Goal: Check status: Check status

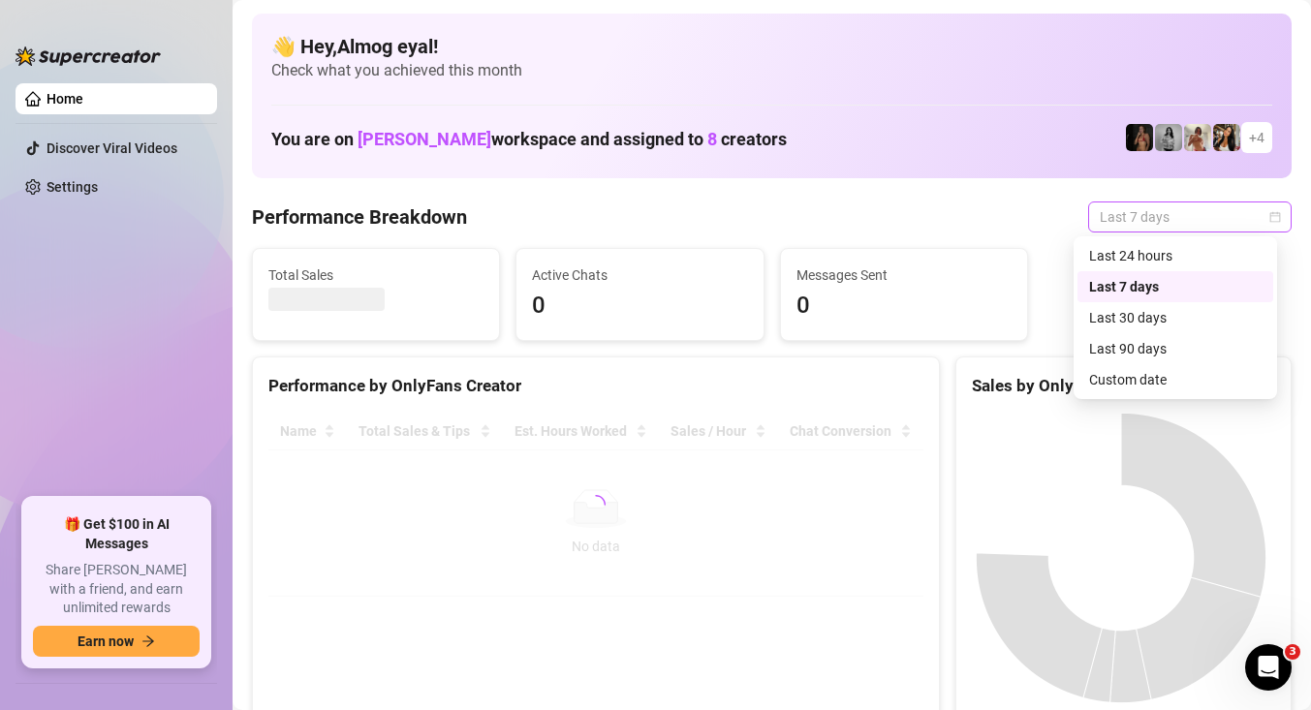
click at [1182, 215] on span "Last 7 days" at bounding box center [1189, 216] width 180 height 29
click at [1178, 378] on div "Custom date" at bounding box center [1175, 379] width 172 height 21
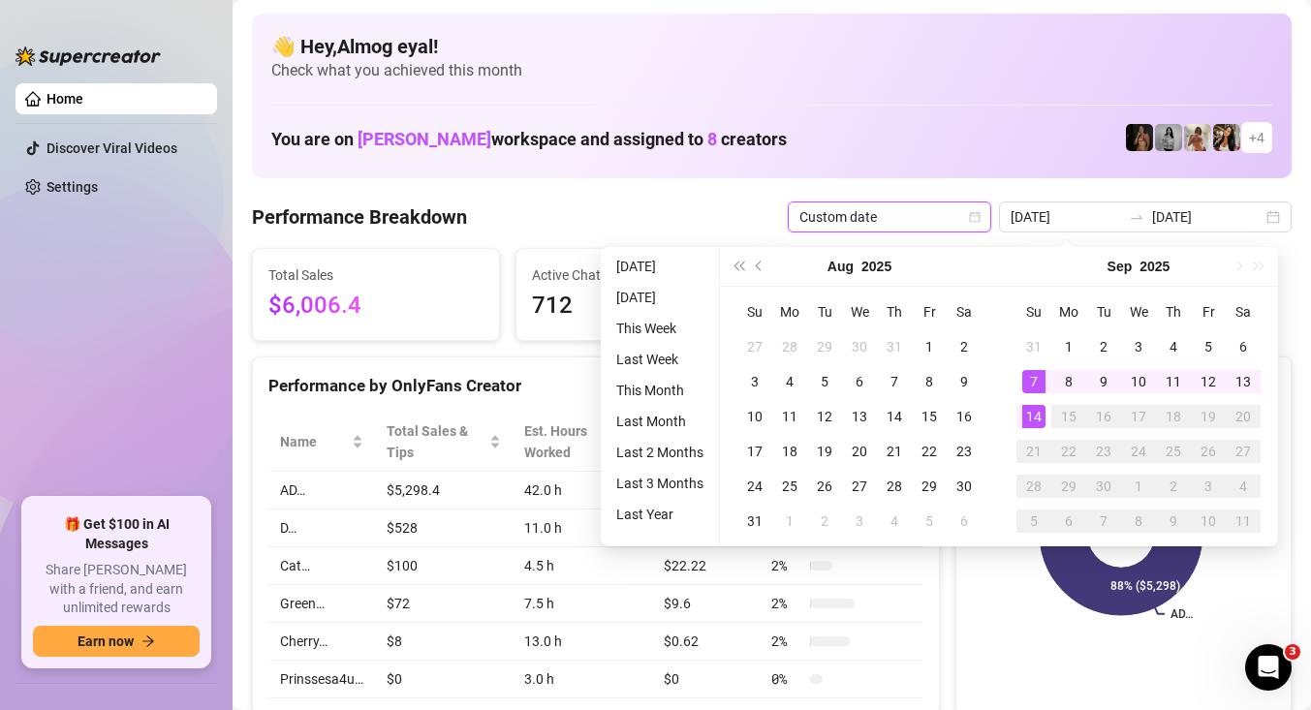
type input "[DATE]"
click at [1041, 419] on div "14" at bounding box center [1033, 416] width 23 height 23
type input "[DATE]"
